Goal: Find specific page/section

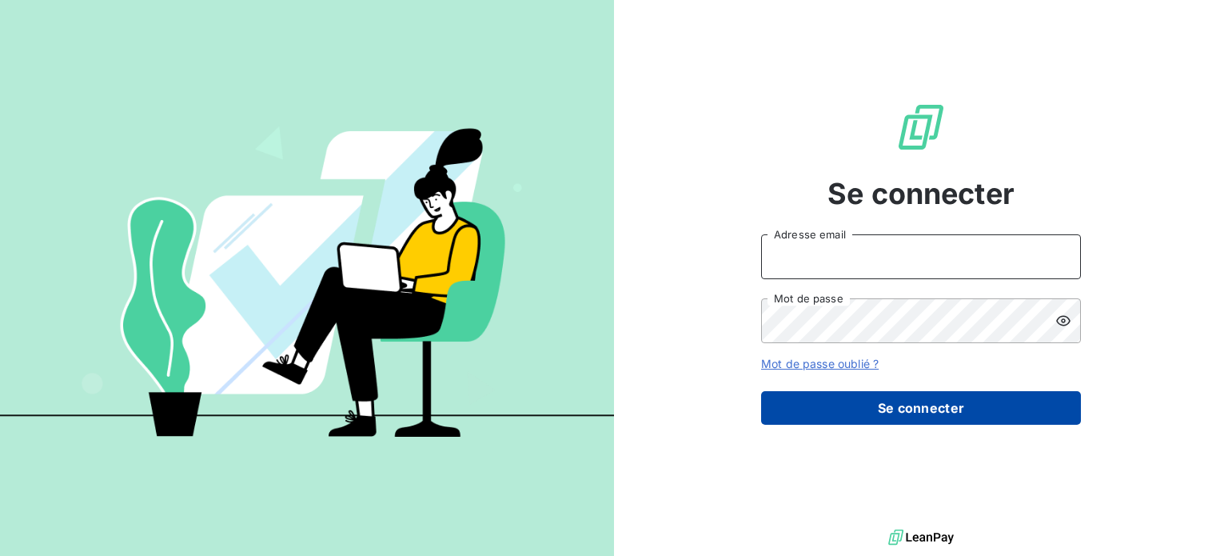
type input "[PERSON_NAME][EMAIL_ADDRESS][DOMAIN_NAME]"
click at [949, 412] on button "Se connecter" at bounding box center [921, 408] width 320 height 34
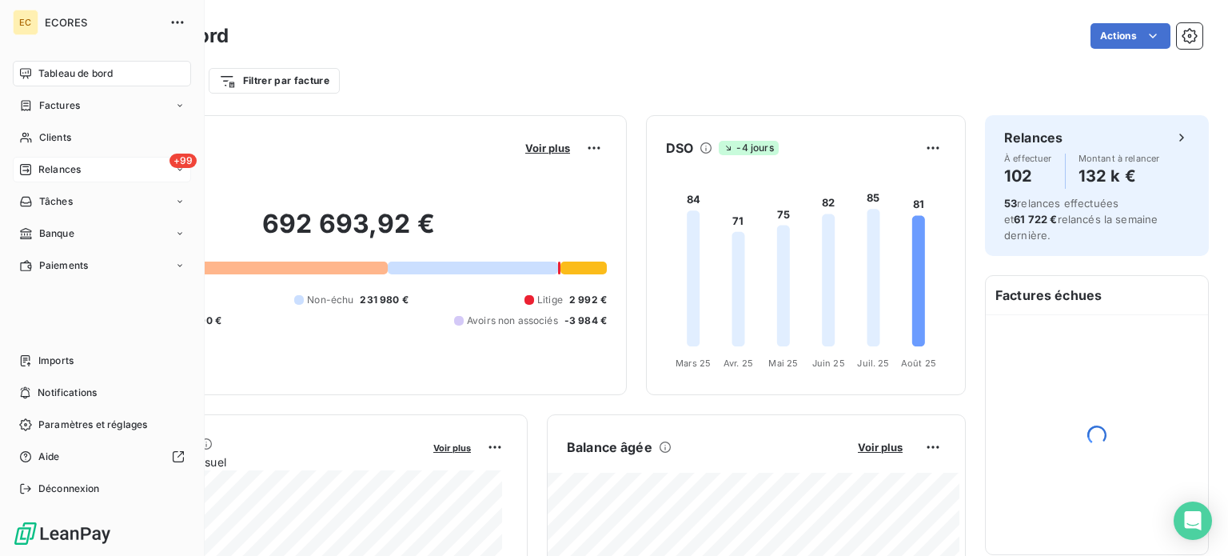
click at [55, 172] on span "Relances" at bounding box center [59, 169] width 42 height 14
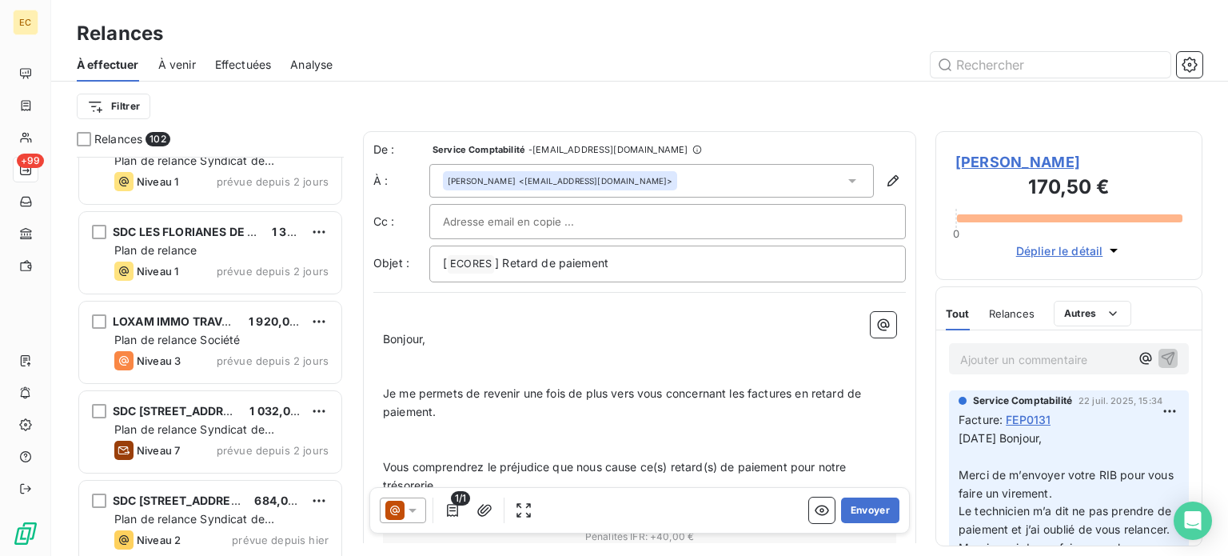
scroll to position [8173, 0]
